Goal: Task Accomplishment & Management: Manage account settings

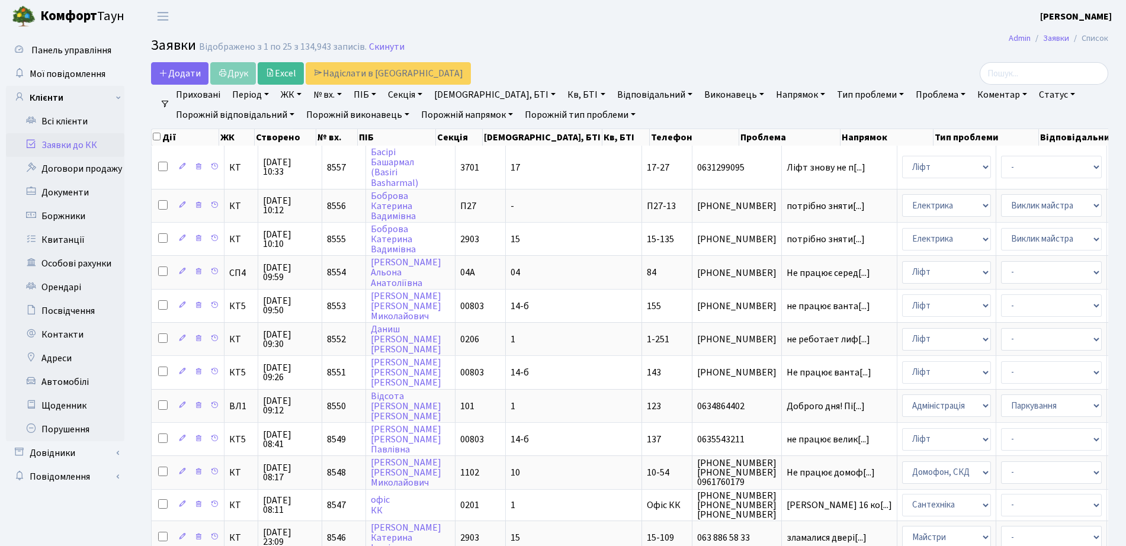
select select "25"
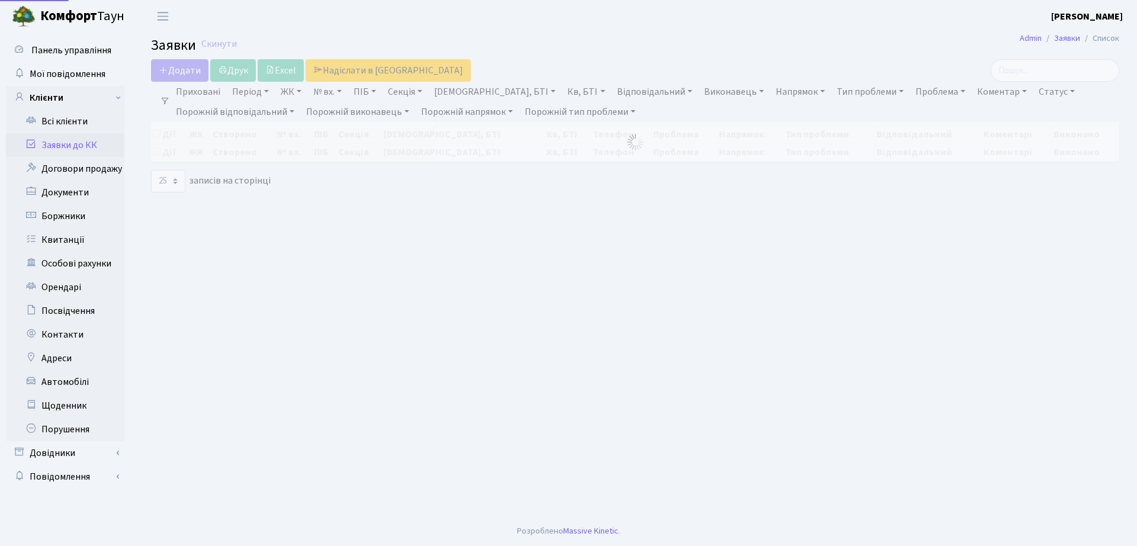
select select "25"
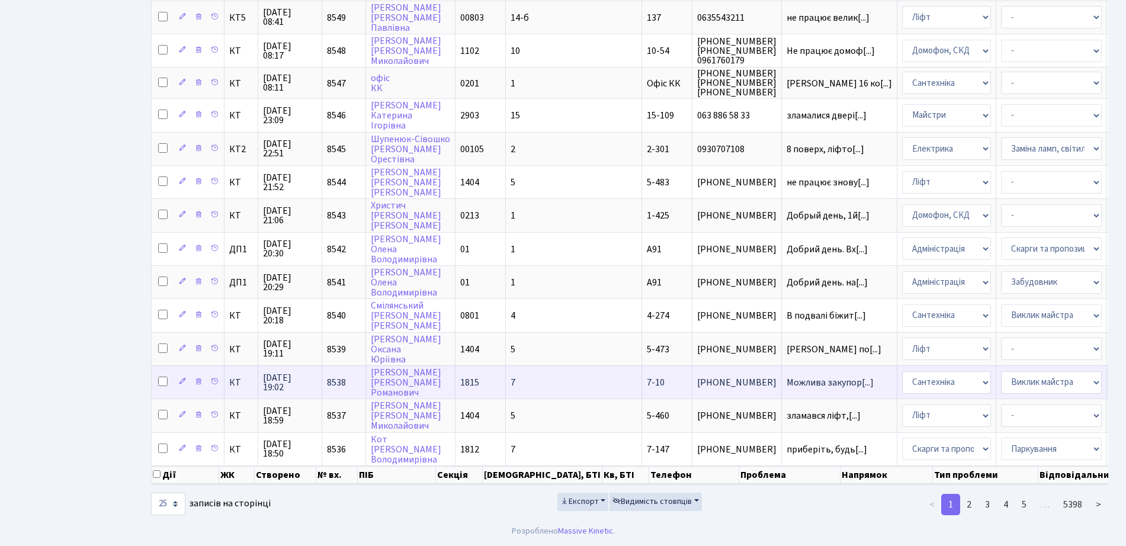
scroll to position [525, 0]
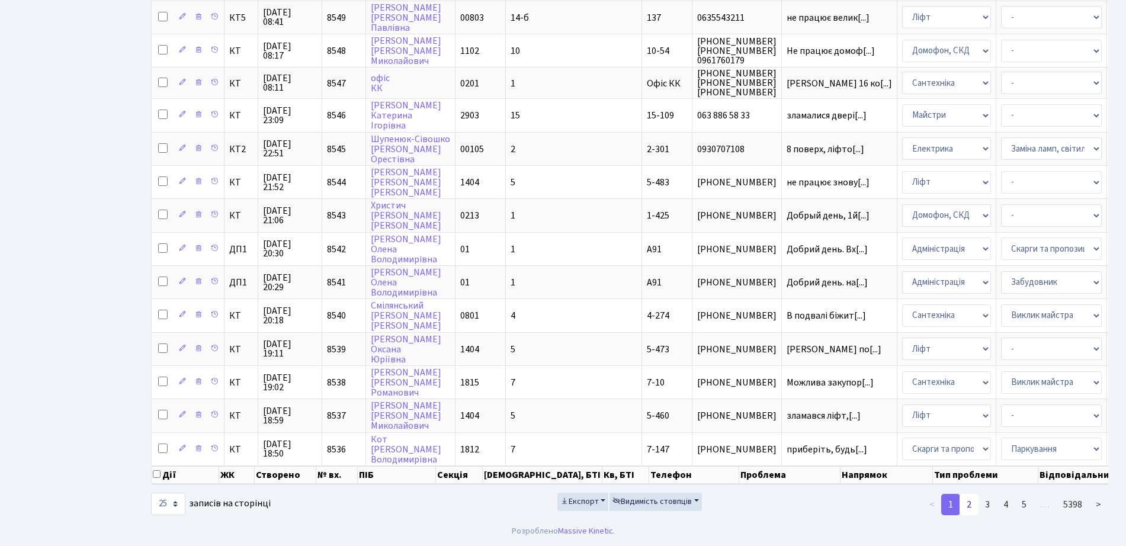
click at [972, 506] on link "2" at bounding box center [969, 504] width 19 height 21
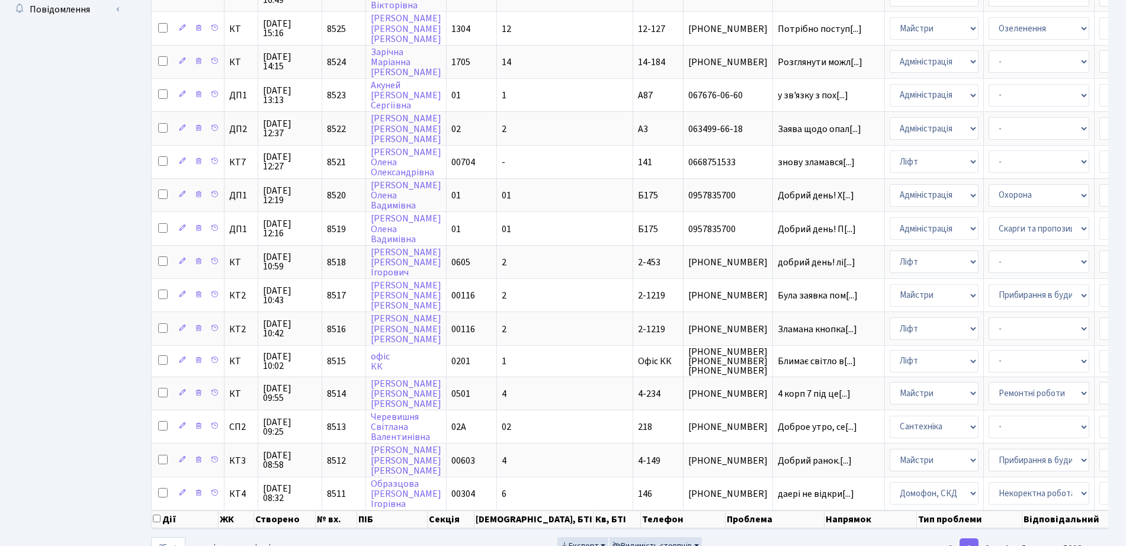
scroll to position [523, 0]
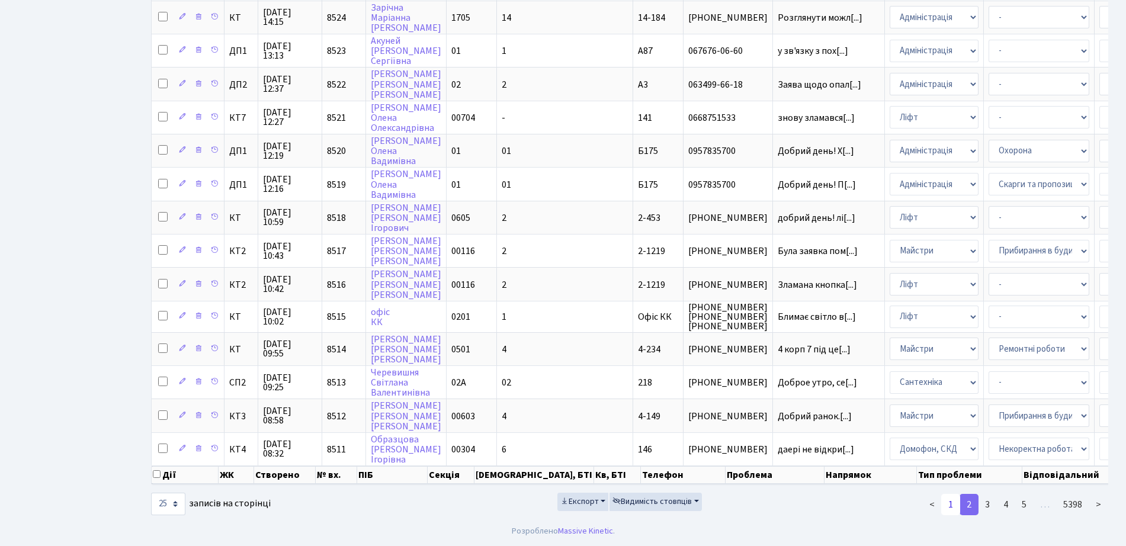
click at [952, 506] on link "1" at bounding box center [950, 504] width 19 height 21
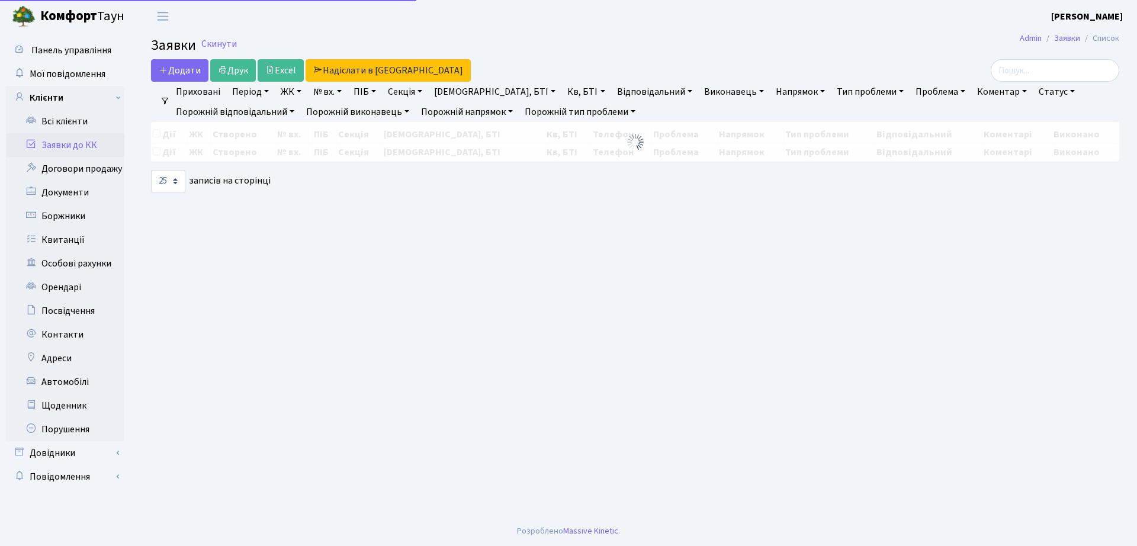
select select "25"
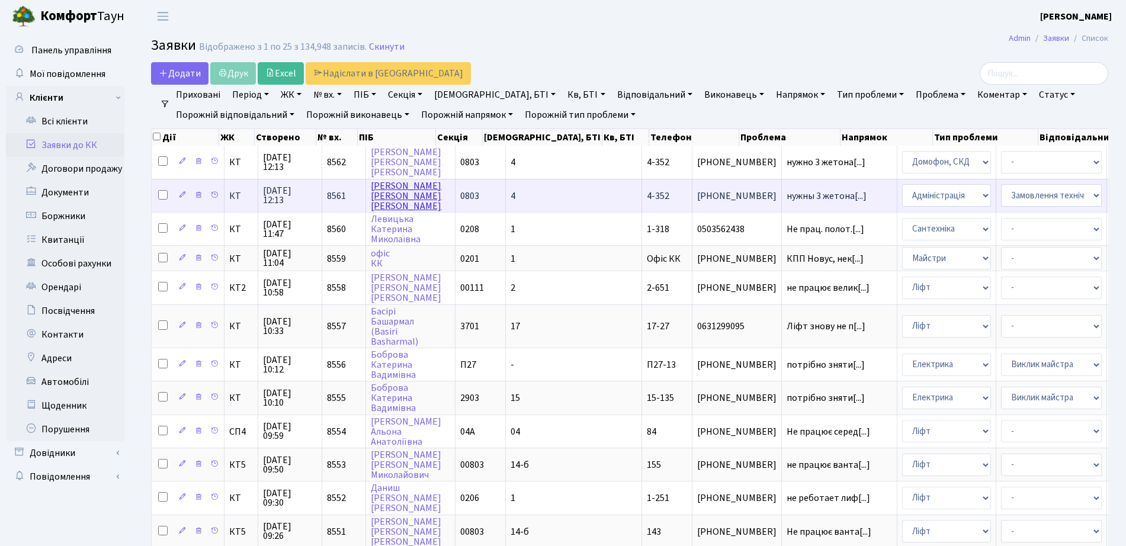
click at [404, 198] on link "Сизоненко Олександр Вікторович" at bounding box center [406, 195] width 70 height 33
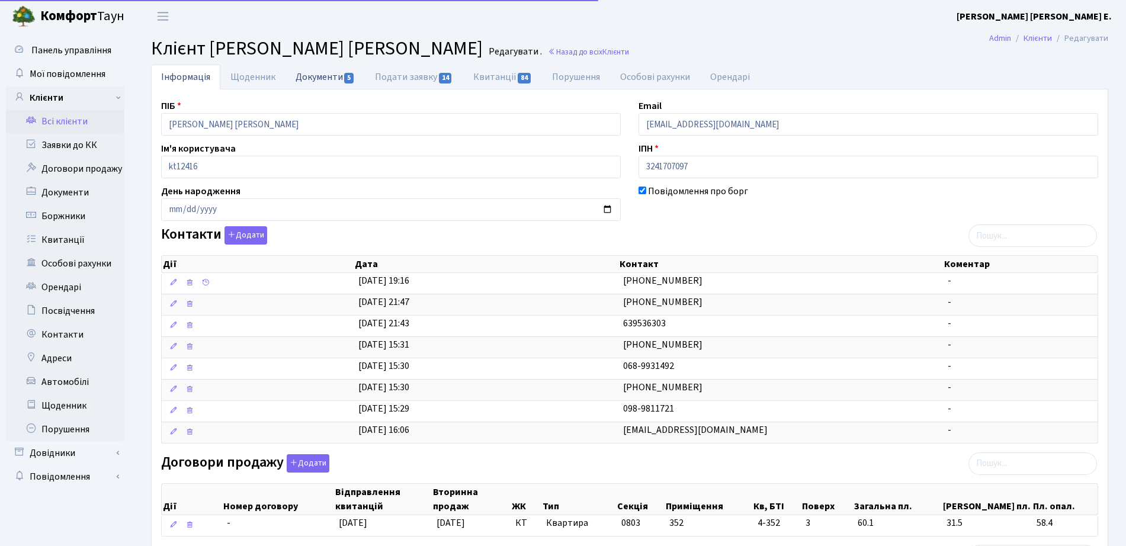
click at [333, 79] on link "Документи 5" at bounding box center [324, 77] width 79 height 24
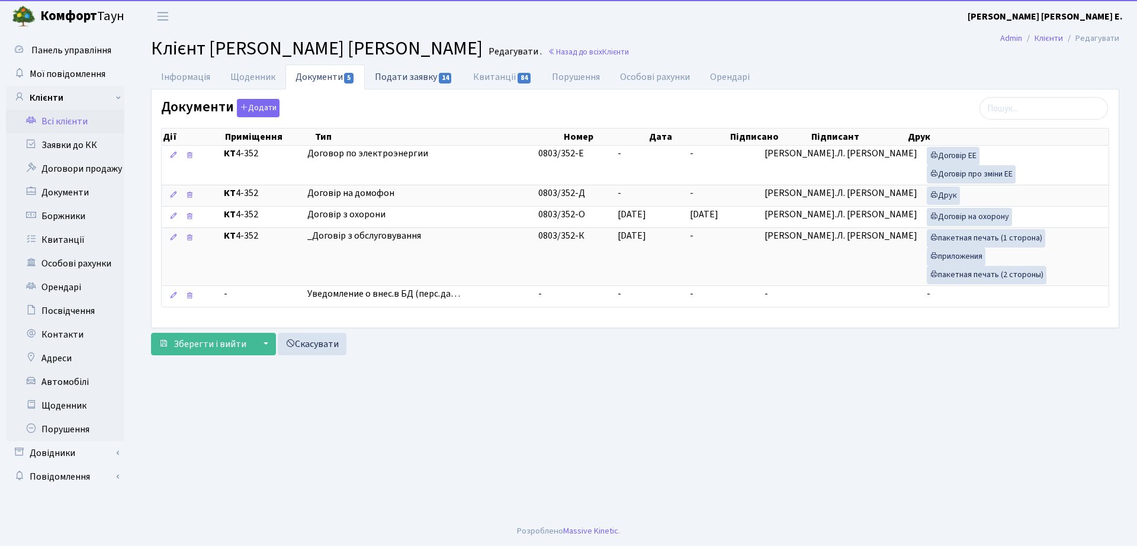
click at [410, 67] on link "Подати заявку 14" at bounding box center [414, 77] width 98 height 24
select select "25"
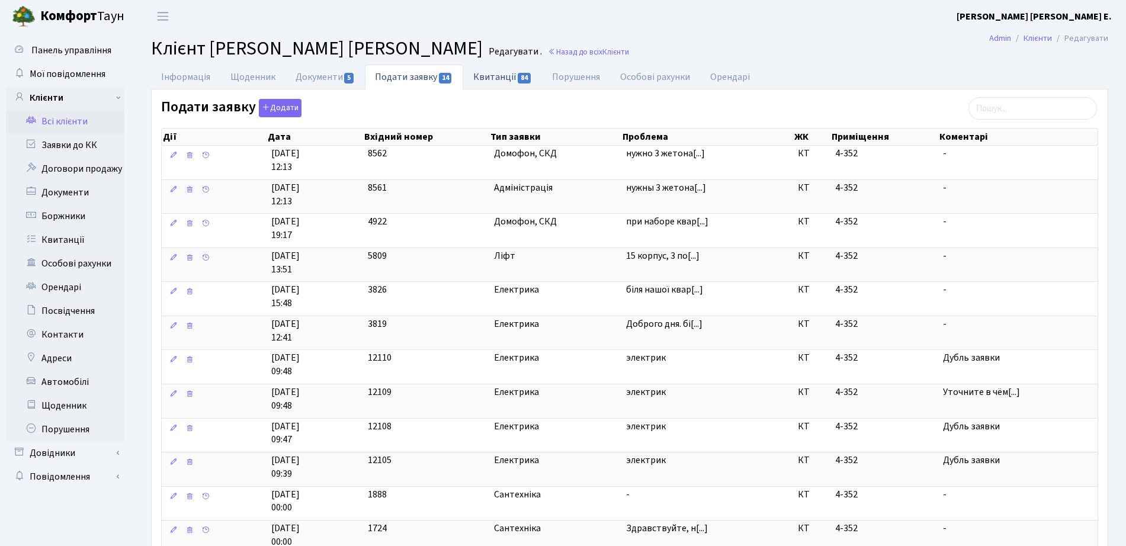
click at [473, 84] on link "Квитанції 84" at bounding box center [502, 77] width 79 height 24
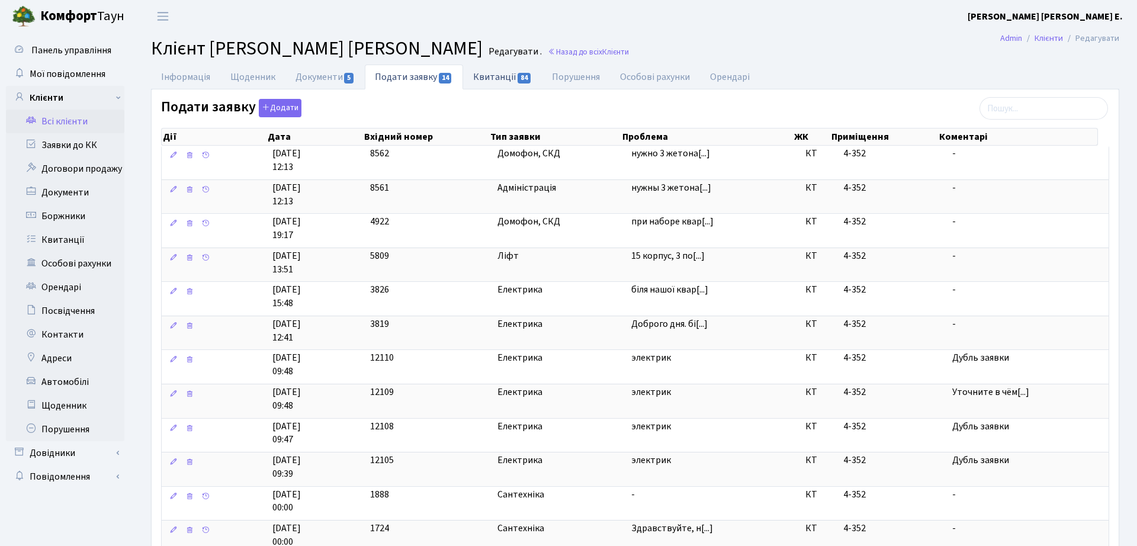
select select "25"
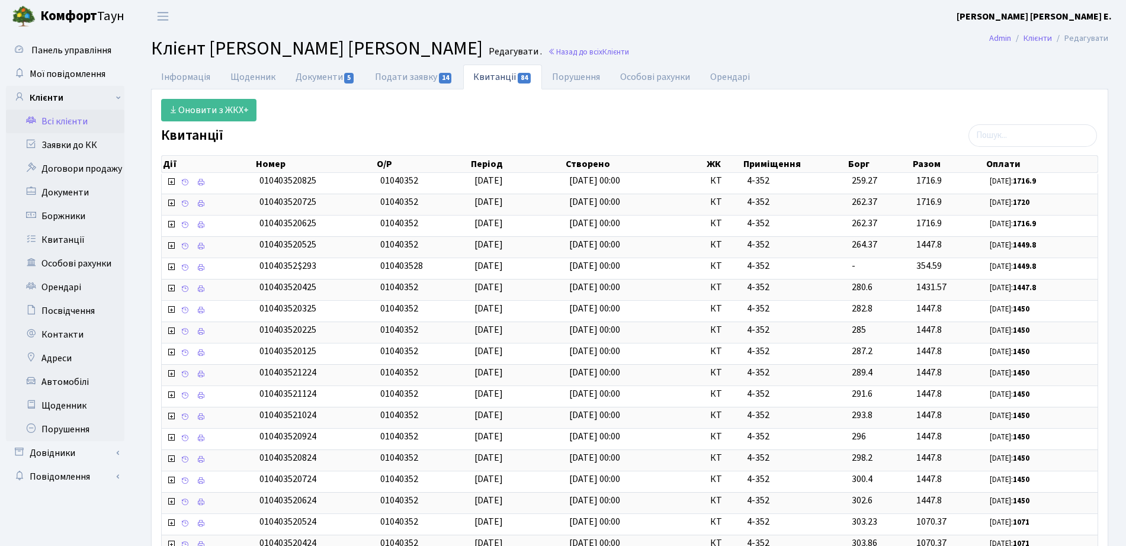
click at [204, 92] on div "Оновити з ЖКХ+ Квитанції Дії Номер О/Р Період Створено ЖК Приміщення Борг" at bounding box center [630, 419] width 956 height 660
click at [200, 84] on link "Інформація" at bounding box center [185, 77] width 69 height 24
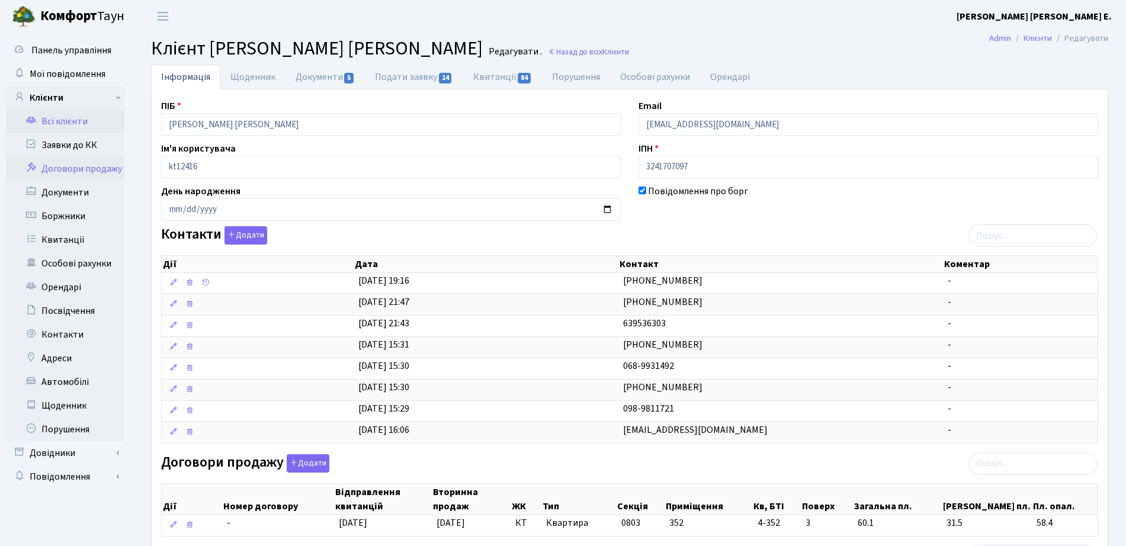
click at [68, 159] on link "Договори продажу" at bounding box center [65, 169] width 118 height 24
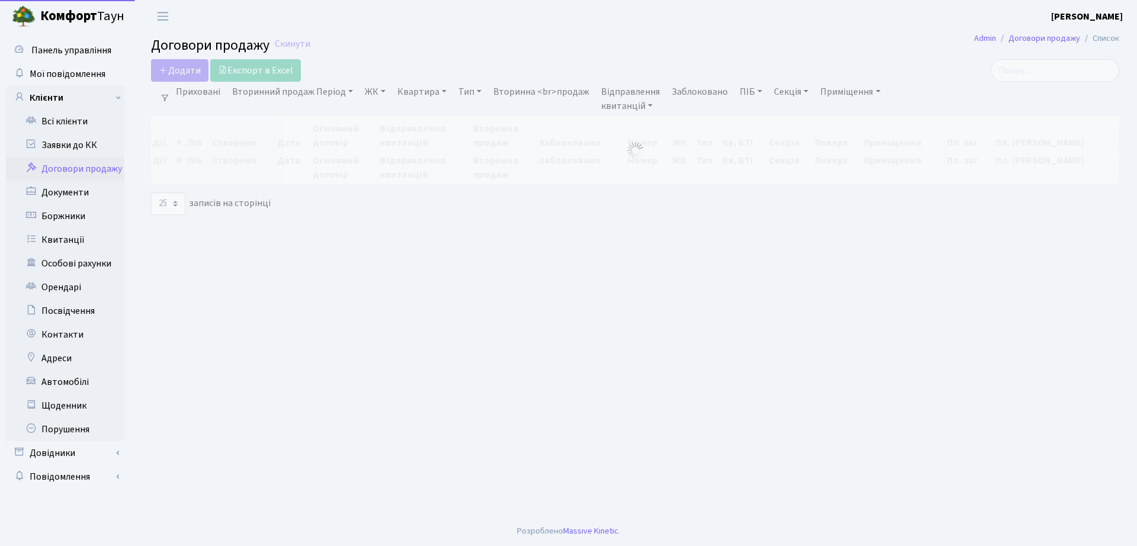
select select "25"
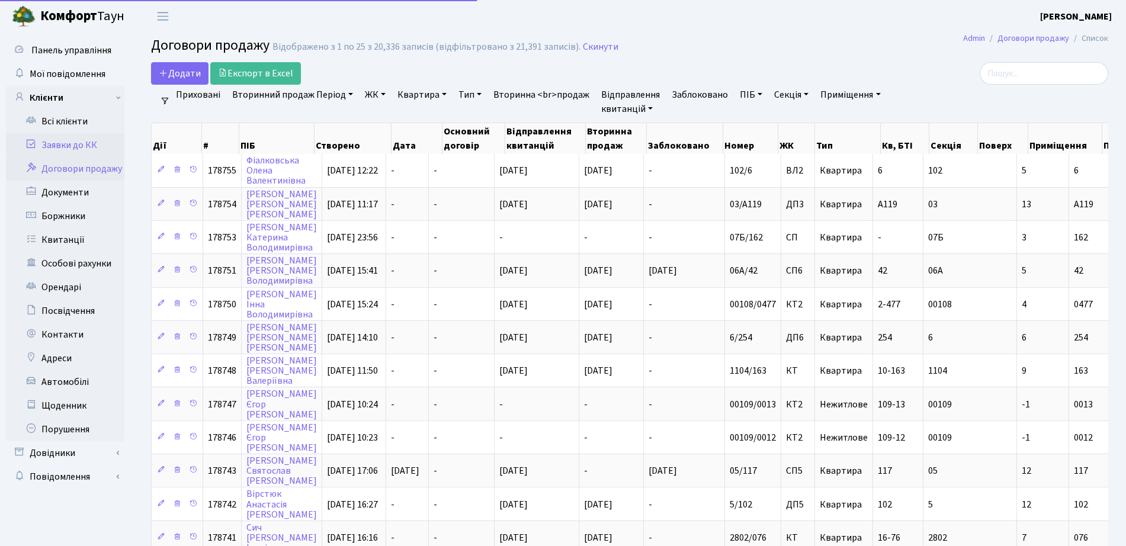
click at [78, 147] on link "Заявки до КК" at bounding box center [65, 145] width 118 height 24
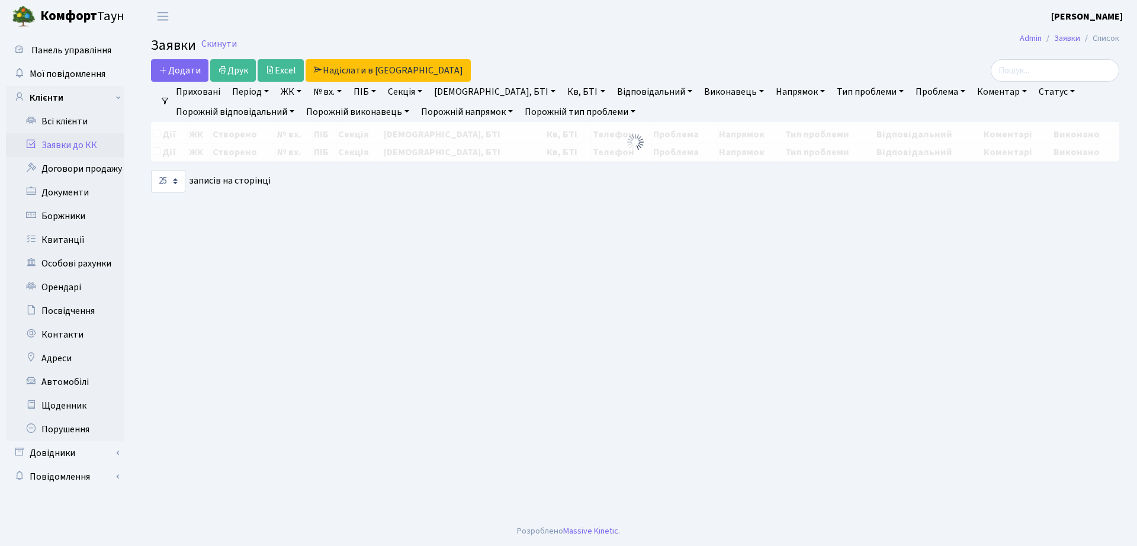
select select "25"
